Goal: Ask a question

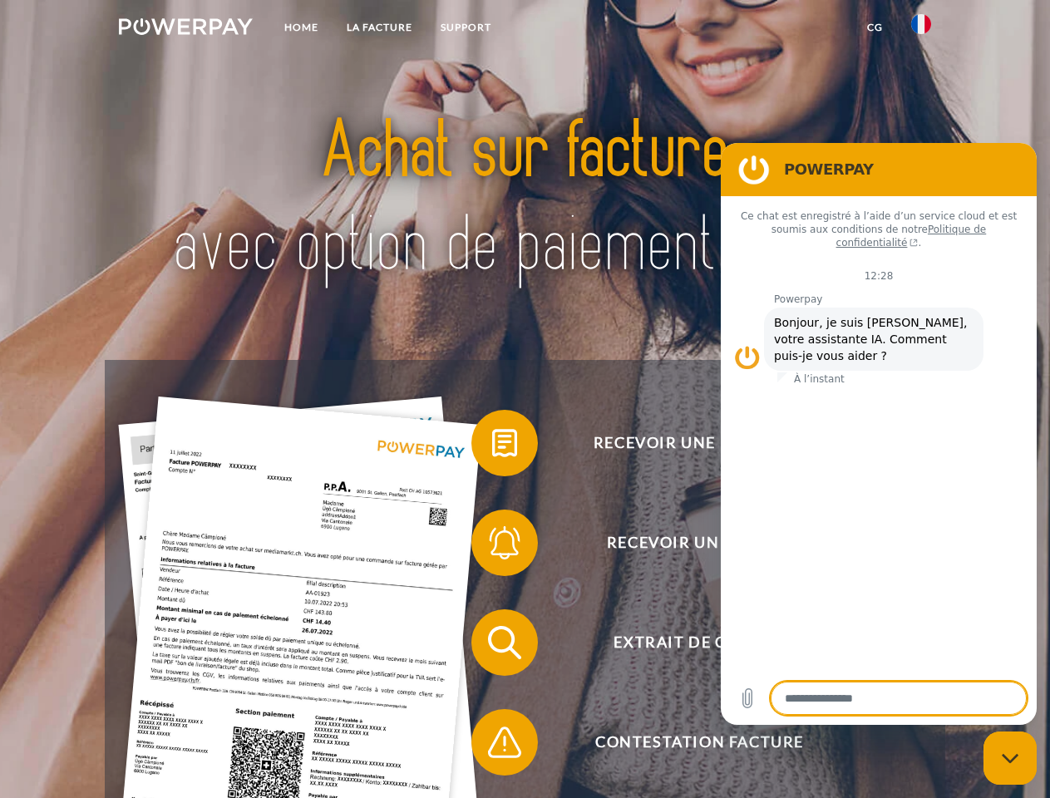
click at [185, 29] on img at bounding box center [186, 26] width 134 height 17
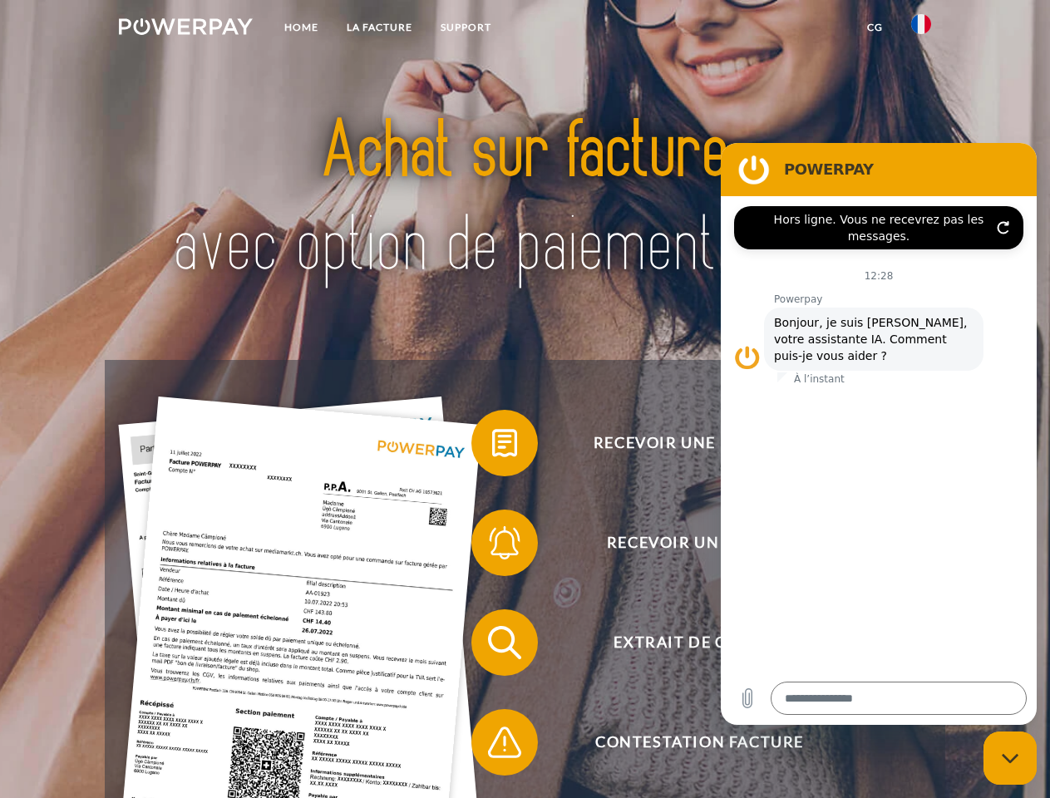
click at [922, 29] on img at bounding box center [922, 24] width 20 height 20
click at [875, 27] on link "CG" at bounding box center [875, 27] width 44 height 30
click at [492, 447] on span at bounding box center [479, 443] width 83 height 83
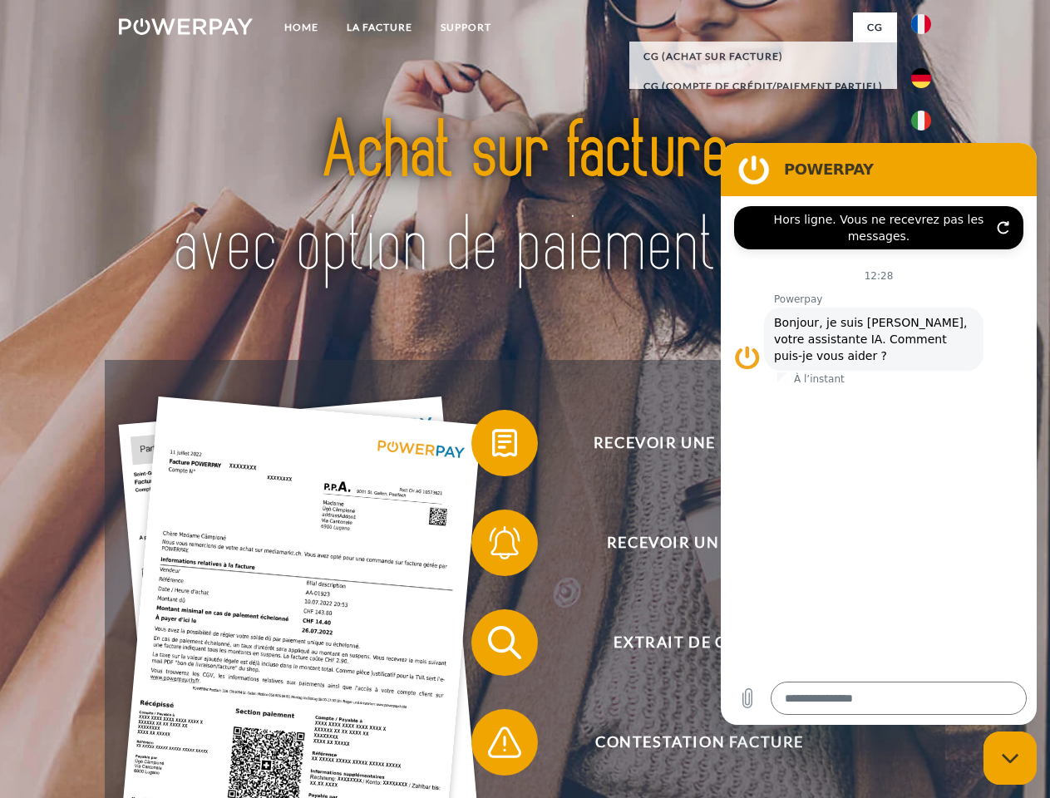
click at [492, 546] on span at bounding box center [479, 543] width 83 height 83
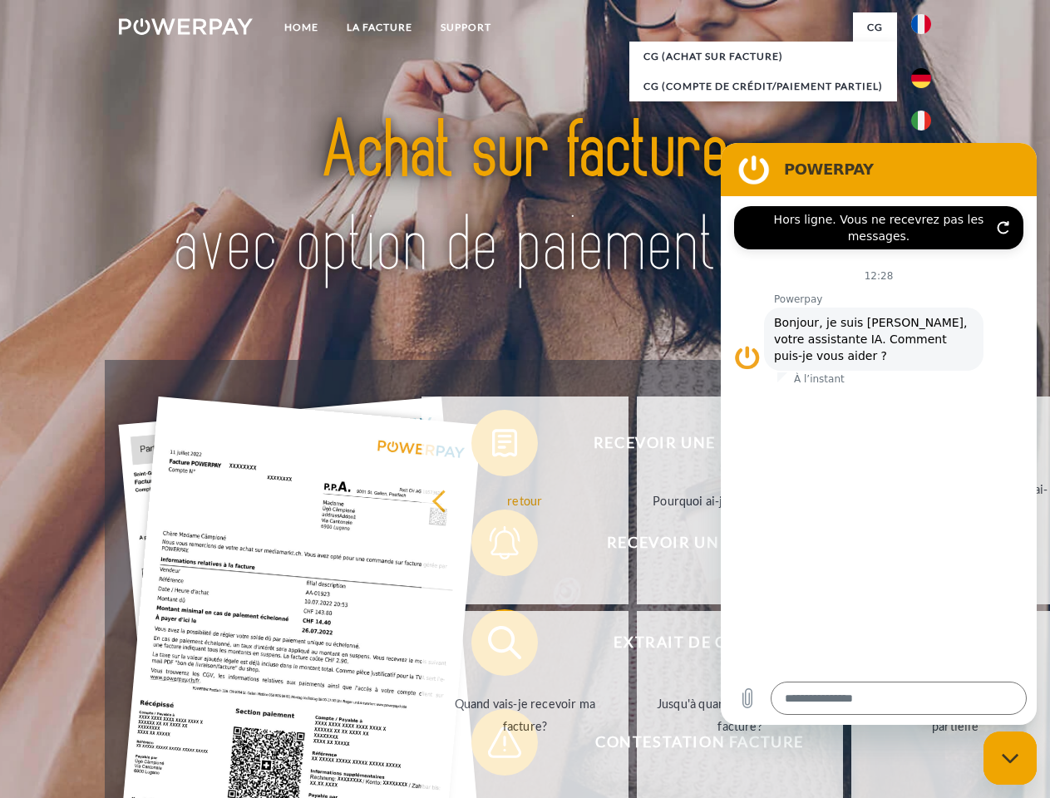
click at [637, 646] on link "Jusqu'à quand dois-je payer ma facture?" at bounding box center [740, 715] width 207 height 208
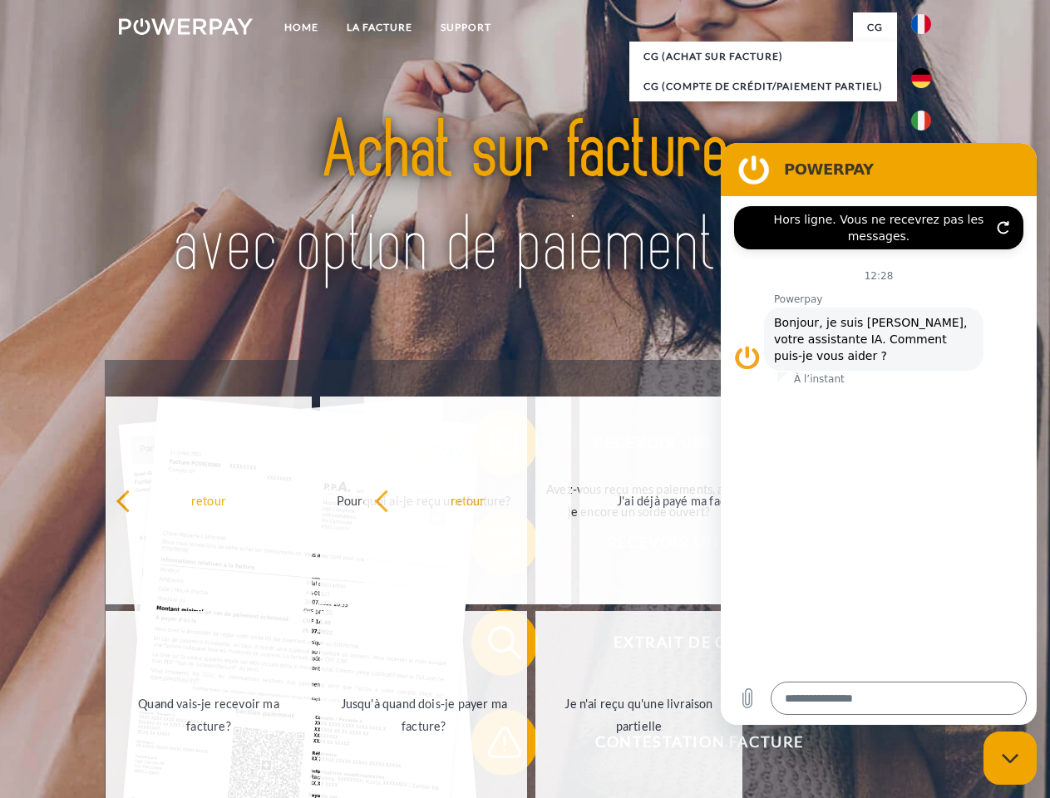
click at [492, 746] on span at bounding box center [479, 742] width 83 height 83
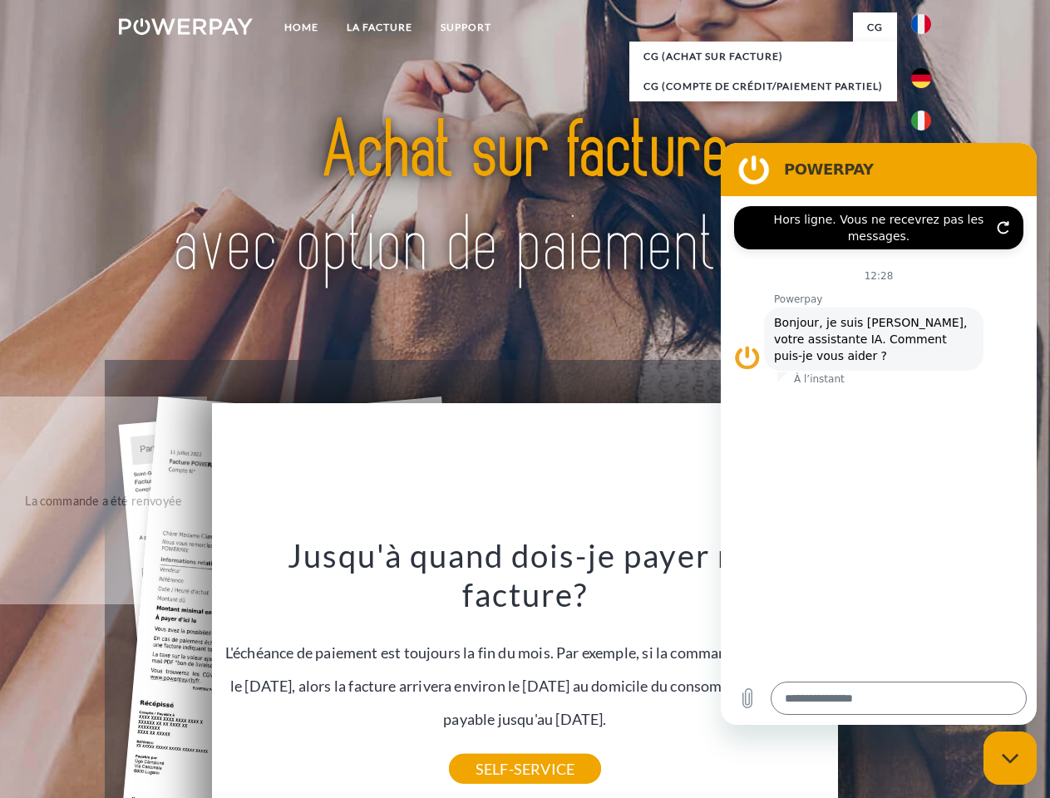
click at [1011, 759] on icon "Fermer la fenêtre de messagerie" at bounding box center [1010, 759] width 17 height 11
type textarea "*"
